Goal: Transaction & Acquisition: Purchase product/service

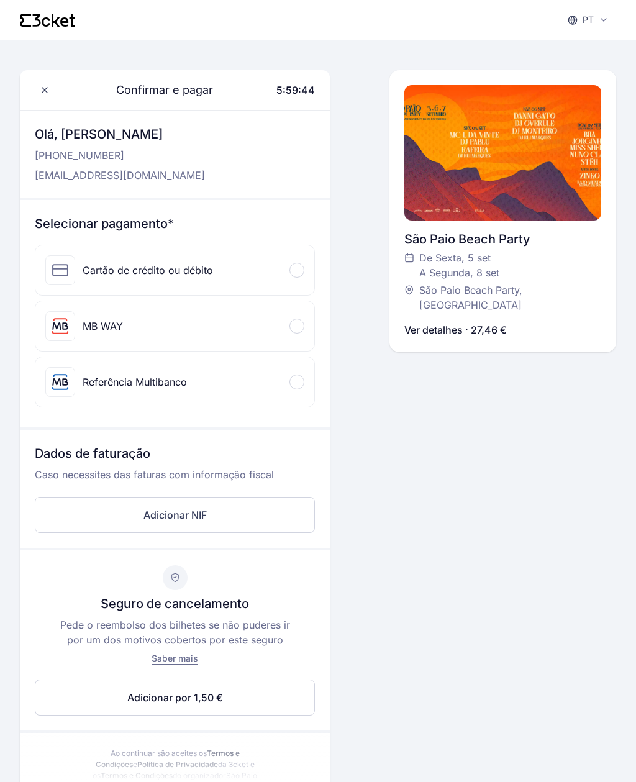
click at [300, 328] on div at bounding box center [297, 326] width 15 height 15
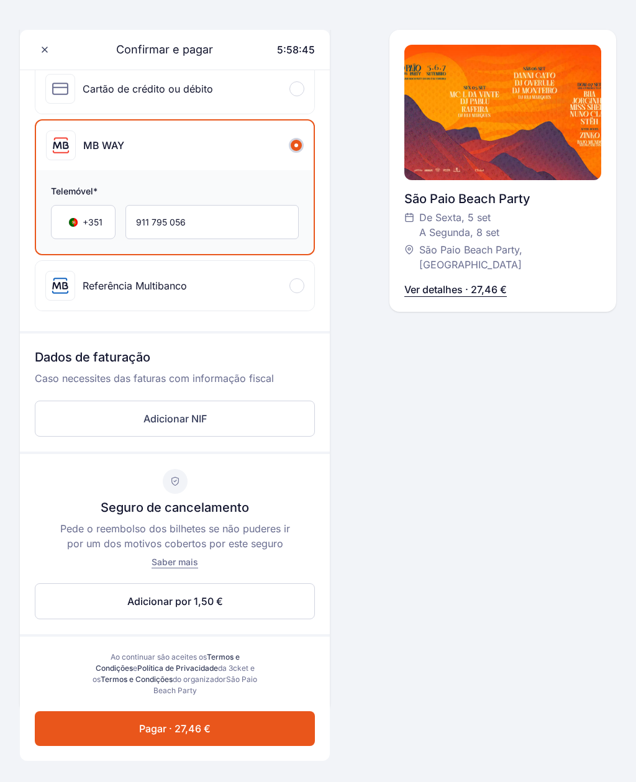
scroll to position [182, 0]
click at [262, 731] on button "Pagar · 27,46 €" at bounding box center [175, 728] width 280 height 35
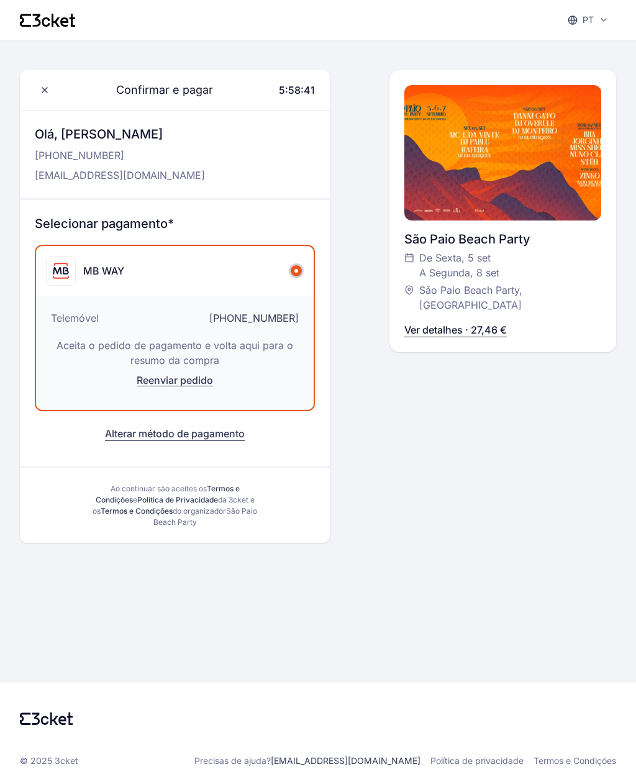
scroll to position [0, 0]
